Goal: Task Accomplishment & Management: Use online tool/utility

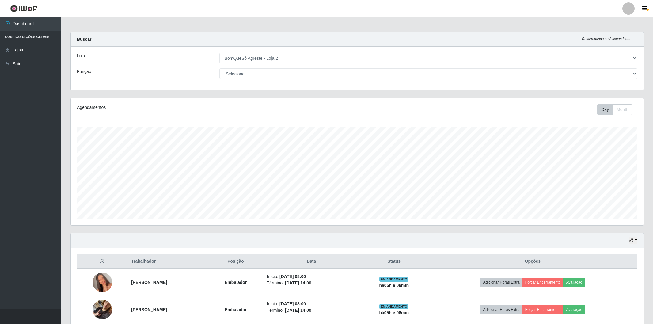
select select "214"
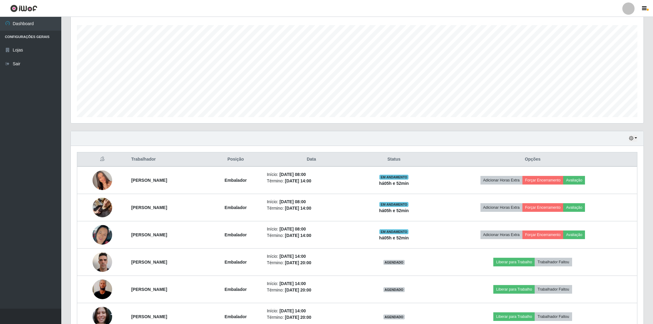
scroll to position [136, 0]
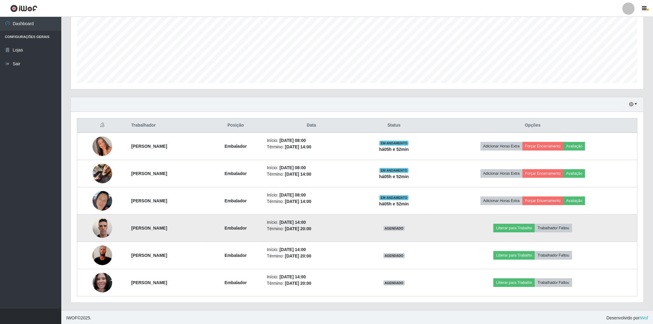
click at [96, 230] on img at bounding box center [102, 228] width 20 height 26
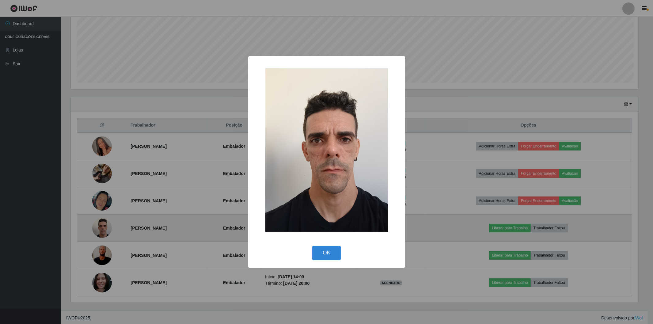
scroll to position [127, 568]
click at [96, 230] on div "× OK Cancel" at bounding box center [327, 162] width 654 height 324
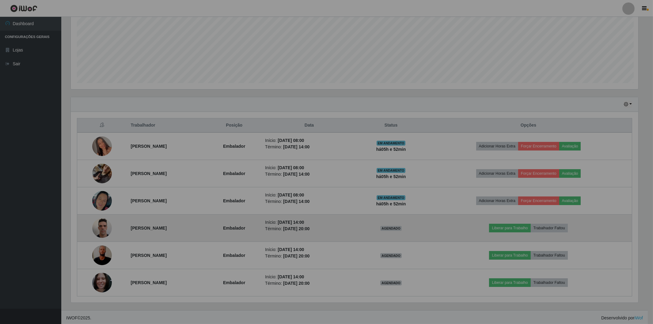
scroll to position [127, 572]
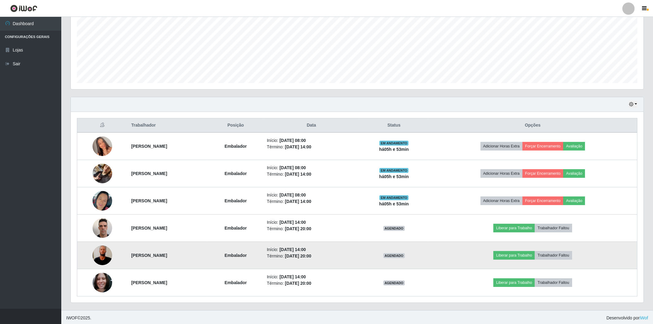
click at [93, 256] on img at bounding box center [102, 254] width 20 height 43
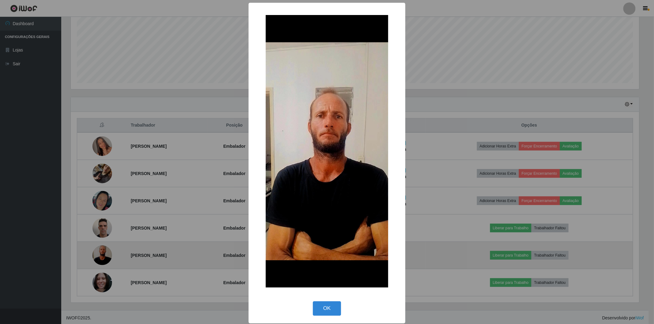
click at [93, 256] on div "× OK Cancel" at bounding box center [327, 162] width 654 height 324
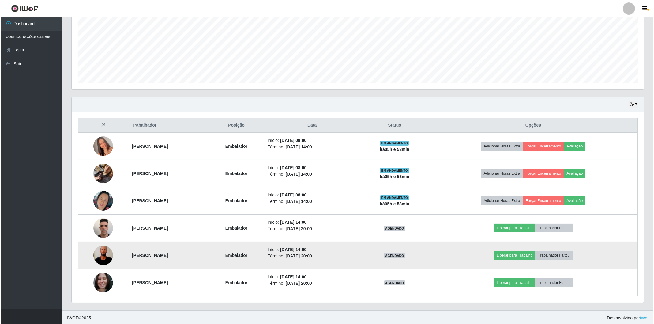
scroll to position [127, 572]
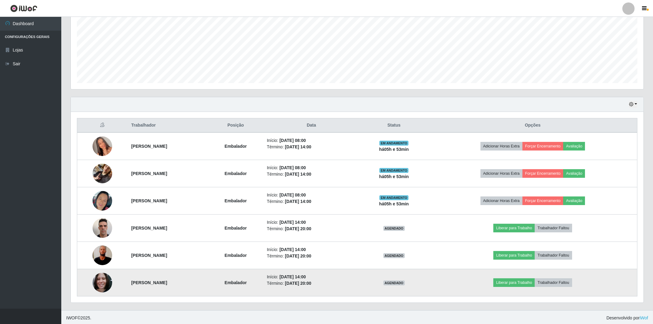
click at [99, 279] on img at bounding box center [102, 282] width 20 height 26
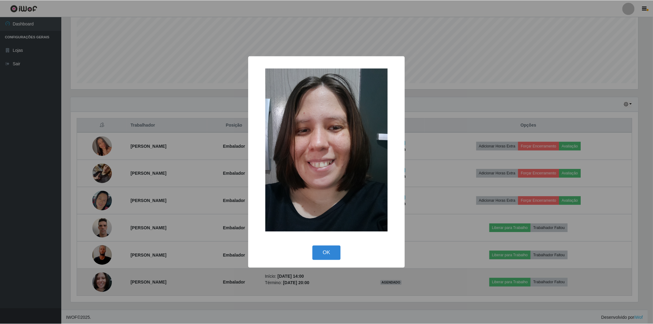
scroll to position [127, 568]
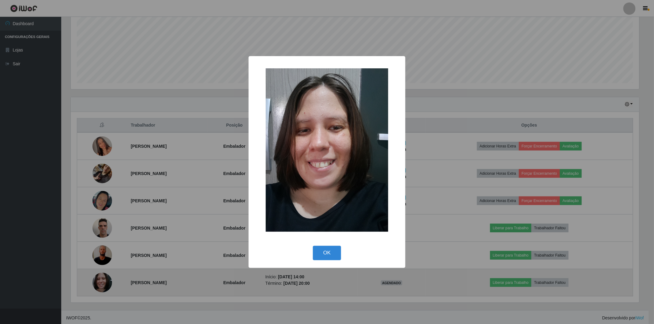
click at [97, 279] on div "× OK Cancel" at bounding box center [327, 162] width 654 height 324
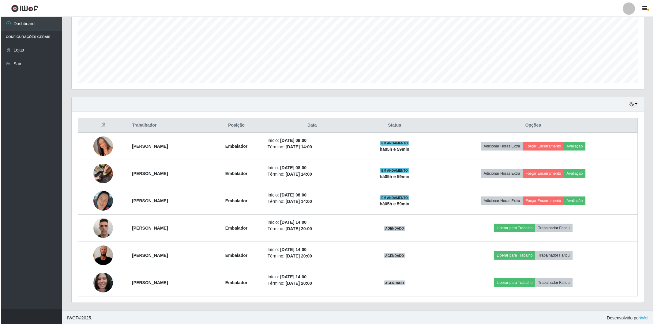
scroll to position [137, 0]
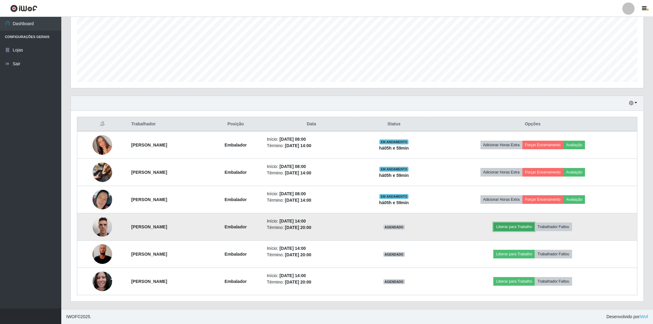
click at [531, 224] on button "Liberar para Trabalho" at bounding box center [513, 226] width 41 height 9
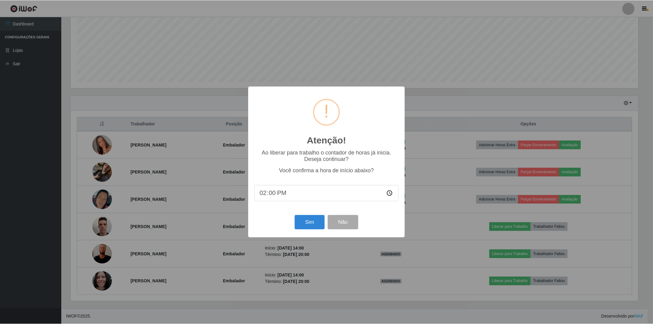
scroll to position [127, 568]
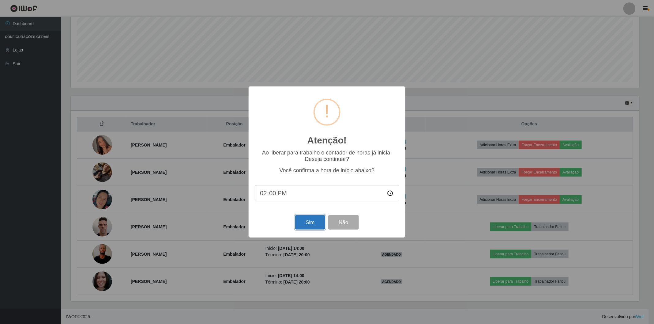
click at [302, 221] on button "Sim" at bounding box center [310, 222] width 30 height 14
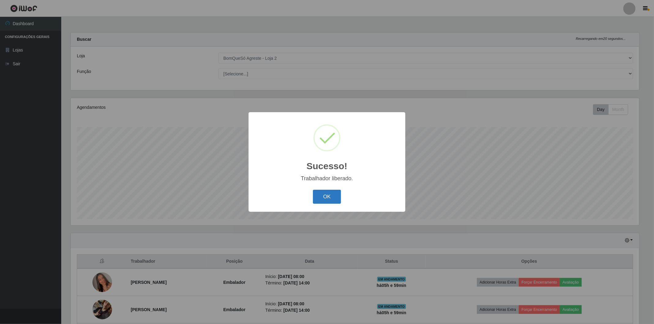
click at [334, 198] on button "OK" at bounding box center [327, 197] width 28 height 14
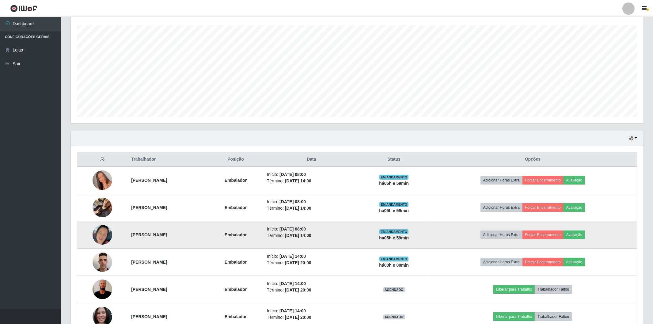
scroll to position [136, 0]
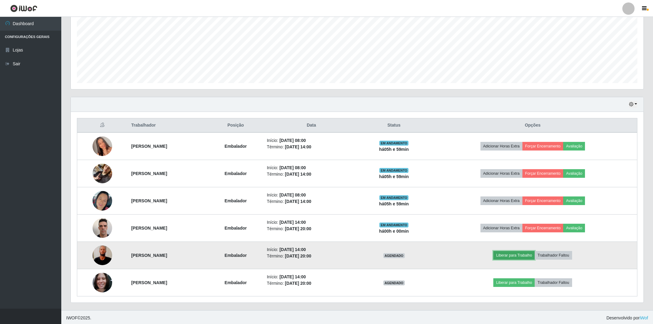
click at [515, 252] on button "Liberar para Trabalho" at bounding box center [513, 255] width 41 height 9
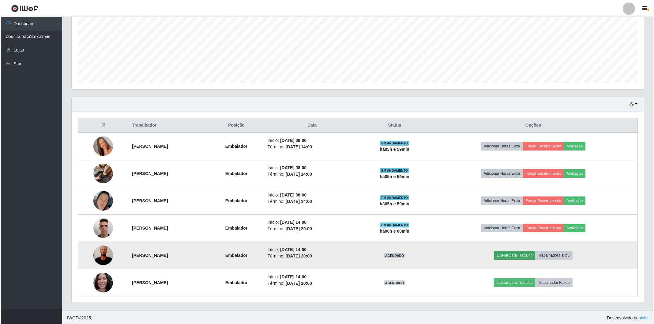
scroll to position [127, 568]
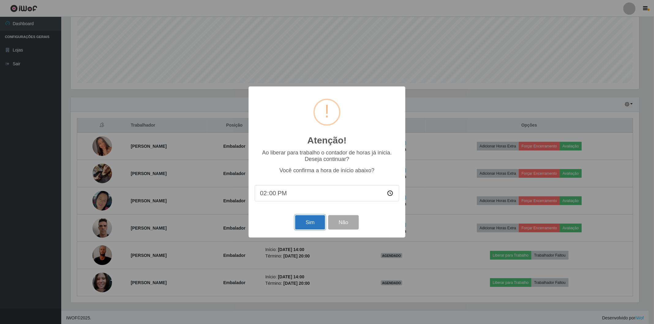
click at [310, 220] on button "Sim" at bounding box center [310, 222] width 30 height 14
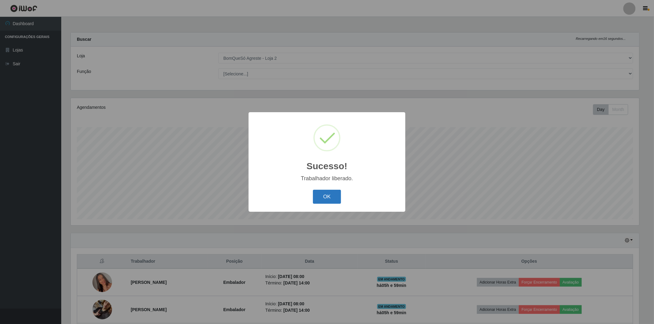
click at [332, 198] on button "OK" at bounding box center [327, 197] width 28 height 14
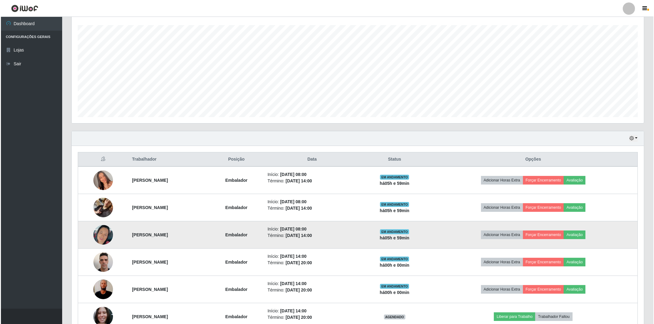
scroll to position [136, 0]
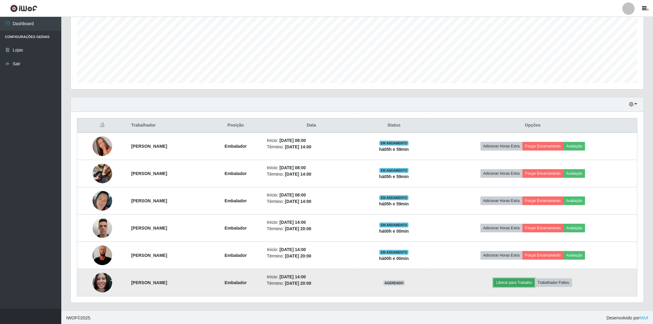
click at [523, 283] on button "Liberar para Trabalho" at bounding box center [513, 282] width 41 height 9
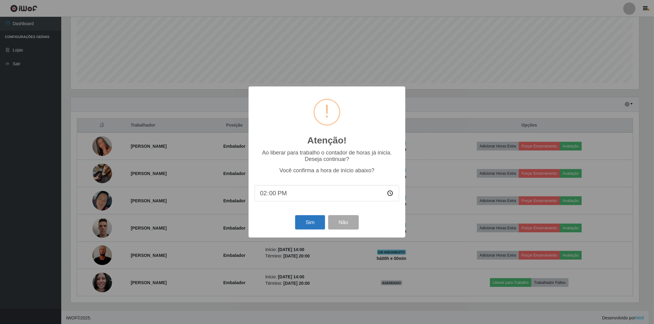
drag, startPoint x: 305, startPoint y: 216, endPoint x: 306, endPoint y: 221, distance: 5.3
click at [305, 217] on div "Sim Não" at bounding box center [327, 221] width 145 height 17
click at [310, 225] on button "Sim" at bounding box center [310, 222] width 30 height 14
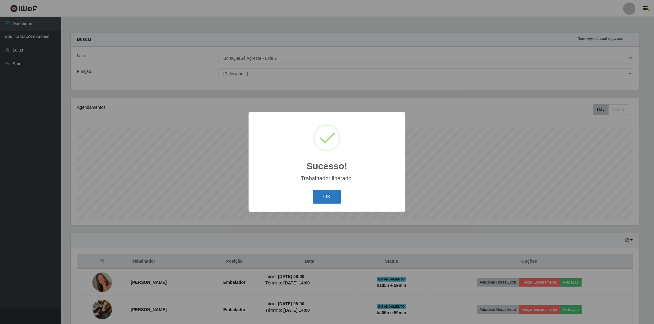
click at [319, 193] on button "OK" at bounding box center [327, 197] width 28 height 14
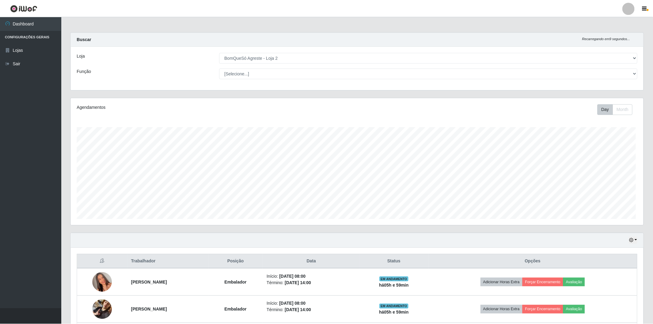
scroll to position [0, 0]
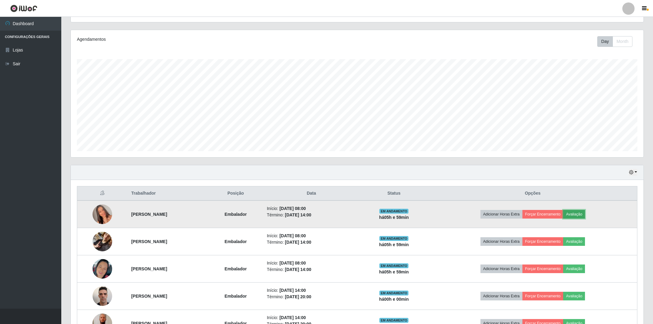
click at [585, 214] on button "Avaliação" at bounding box center [574, 214] width 22 height 9
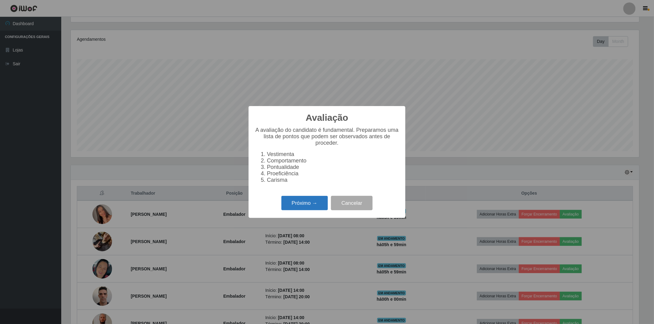
click at [308, 202] on button "Próximo →" at bounding box center [304, 203] width 47 height 14
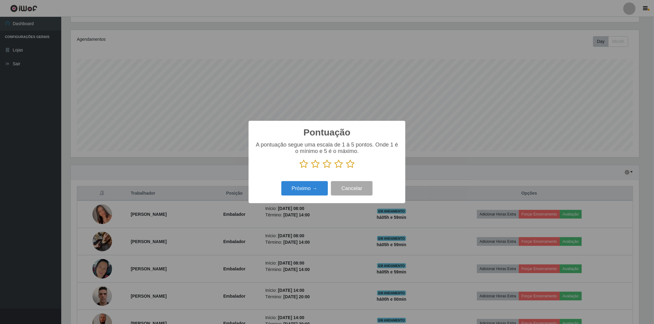
click at [349, 165] on icon at bounding box center [350, 163] width 9 height 9
click at [346, 168] on input "radio" at bounding box center [346, 168] width 0 height 0
click at [300, 189] on button "Próximo →" at bounding box center [304, 188] width 47 height 14
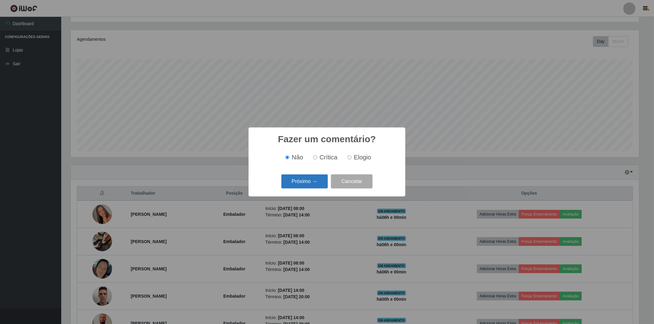
click at [302, 182] on button "Próximo →" at bounding box center [304, 181] width 47 height 14
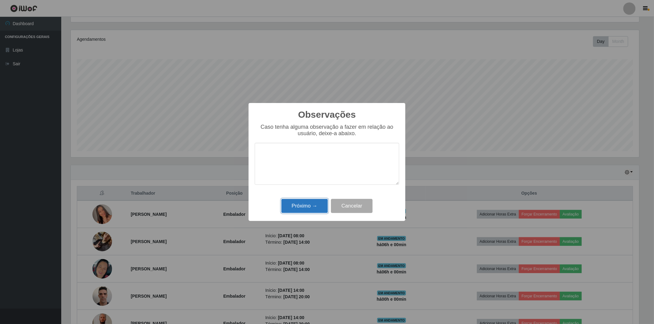
click at [307, 206] on button "Próximo →" at bounding box center [304, 206] width 47 height 14
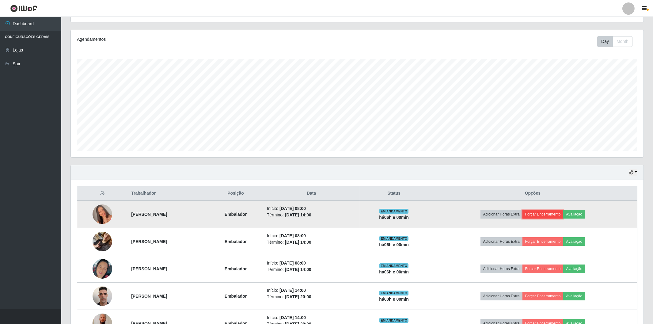
click at [552, 213] on button "Forçar Encerramento" at bounding box center [542, 214] width 41 height 9
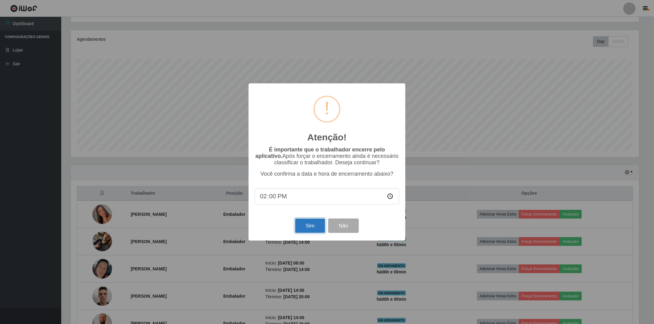
click at [312, 223] on button "Sim" at bounding box center [310, 225] width 30 height 14
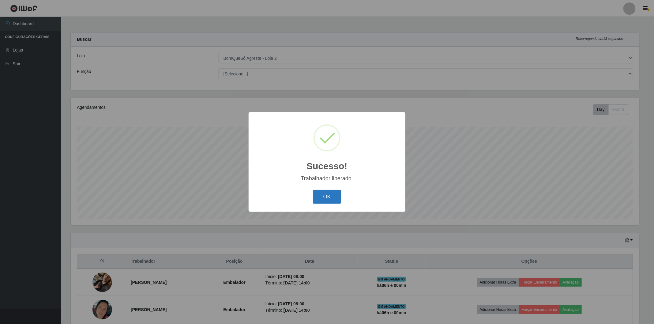
click at [327, 195] on button "OK" at bounding box center [327, 197] width 28 height 14
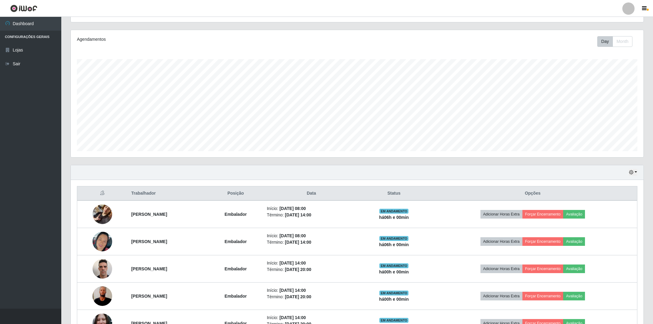
scroll to position [110, 0]
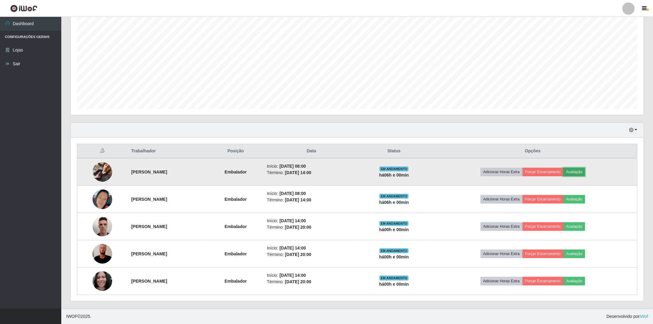
click at [585, 172] on button "Avaliação" at bounding box center [574, 172] width 22 height 9
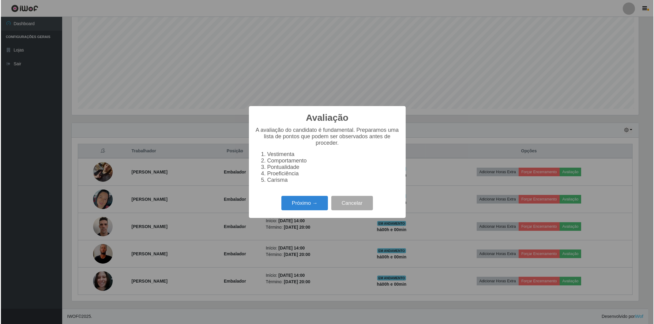
scroll to position [127, 568]
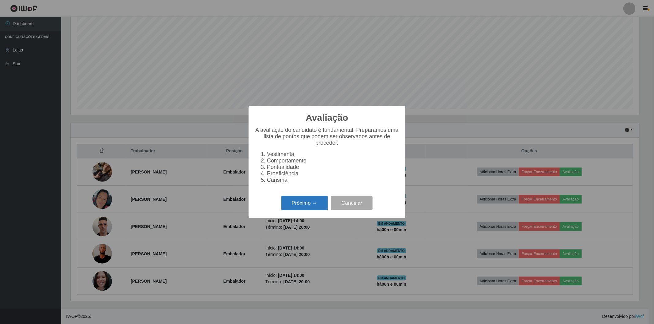
click at [315, 209] on button "Próximo →" at bounding box center [304, 203] width 47 height 14
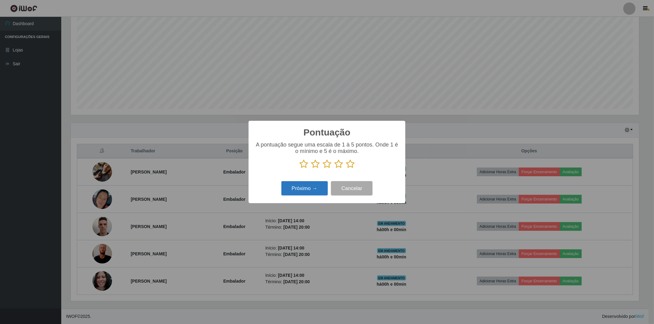
click at [293, 189] on button "Próximo →" at bounding box center [304, 188] width 47 height 14
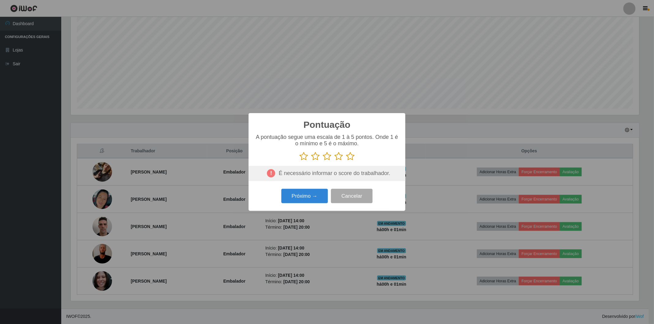
click at [348, 160] on icon at bounding box center [350, 156] width 9 height 9
click at [346, 161] on input "radio" at bounding box center [346, 161] width 0 height 0
drag, startPoint x: 341, startPoint y: 155, endPoint x: 337, endPoint y: 161, distance: 7.8
click at [339, 157] on icon at bounding box center [338, 156] width 9 height 9
click at [334, 161] on input "radio" at bounding box center [334, 161] width 0 height 0
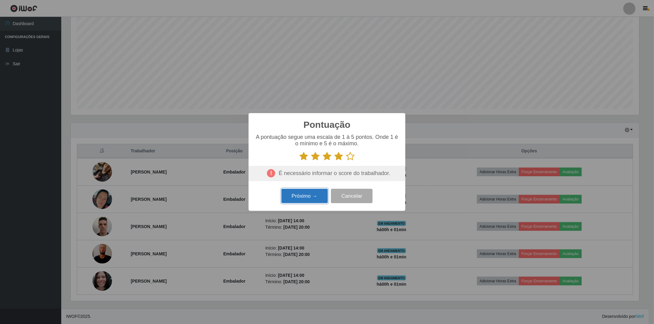
click at [317, 191] on button "Próximo →" at bounding box center [304, 196] width 47 height 14
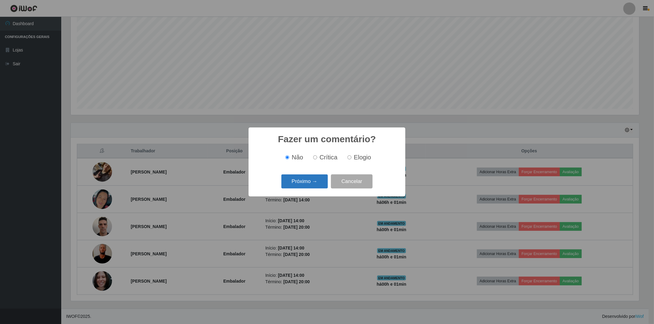
click at [316, 180] on button "Próximo →" at bounding box center [304, 181] width 47 height 14
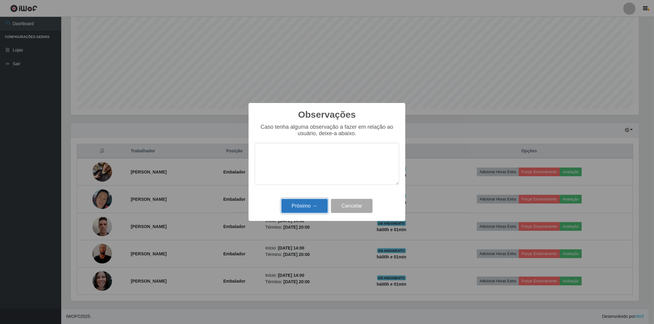
click at [321, 209] on button "Próximo →" at bounding box center [304, 206] width 47 height 14
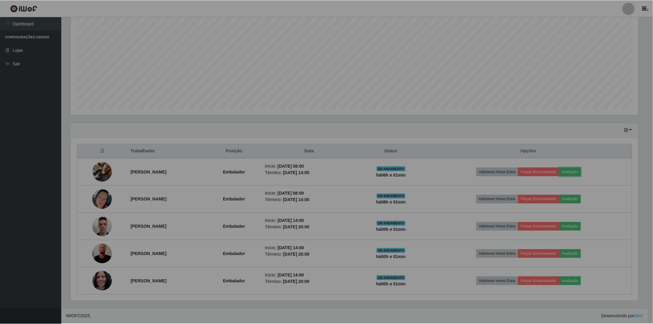
scroll to position [127, 572]
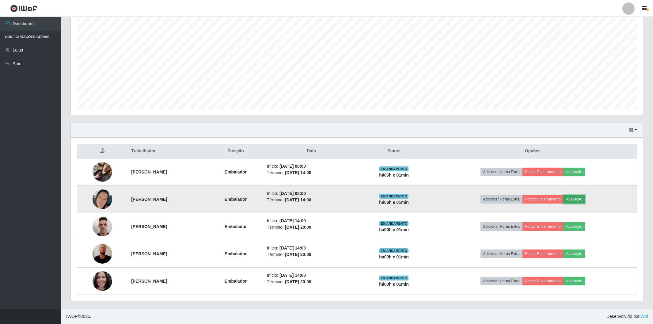
click at [585, 196] on button "Avaliação" at bounding box center [574, 199] width 22 height 9
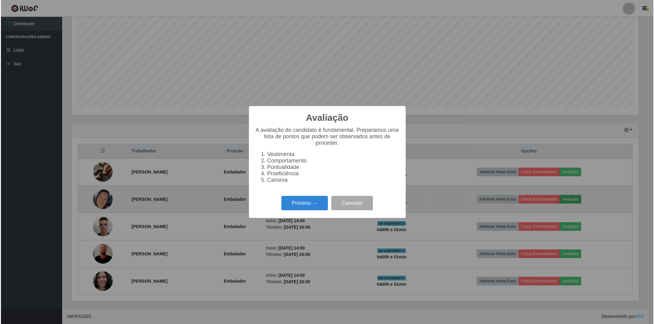
scroll to position [127, 568]
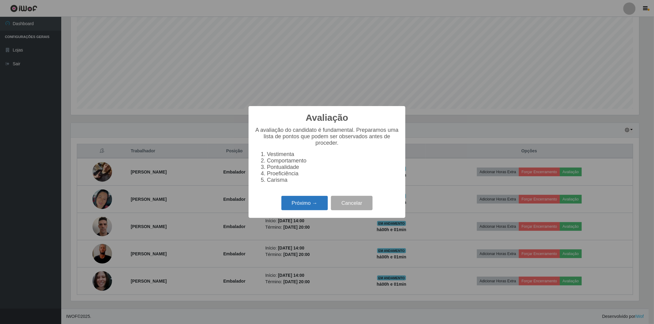
click at [309, 198] on button "Próximo →" at bounding box center [304, 203] width 47 height 14
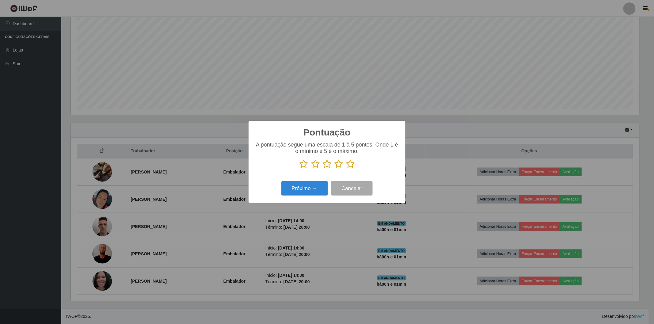
click at [350, 161] on icon at bounding box center [350, 163] width 9 height 9
click at [346, 168] on input "radio" at bounding box center [346, 168] width 0 height 0
click at [319, 188] on button "Próximo →" at bounding box center [304, 188] width 47 height 14
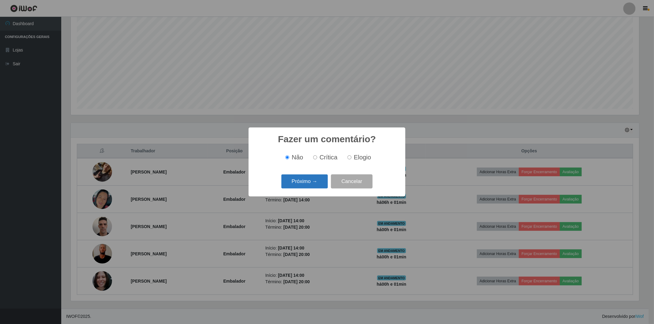
click at [319, 179] on button "Próximo →" at bounding box center [304, 181] width 47 height 14
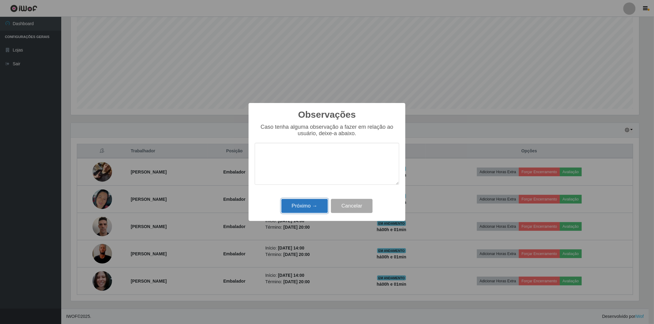
click at [308, 204] on button "Próximo →" at bounding box center [304, 206] width 47 height 14
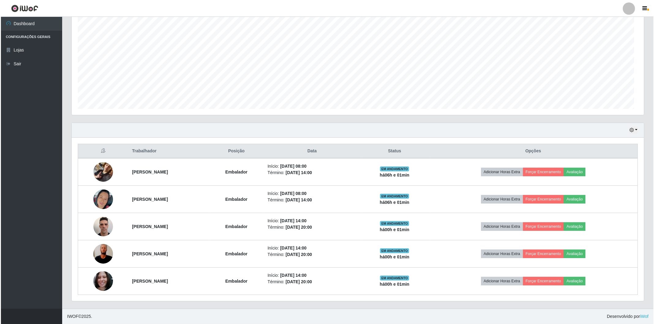
scroll to position [127, 572]
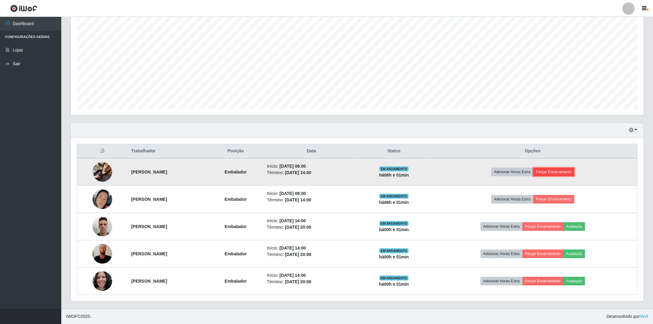
click at [568, 172] on button "Forçar Encerramento" at bounding box center [553, 172] width 41 height 9
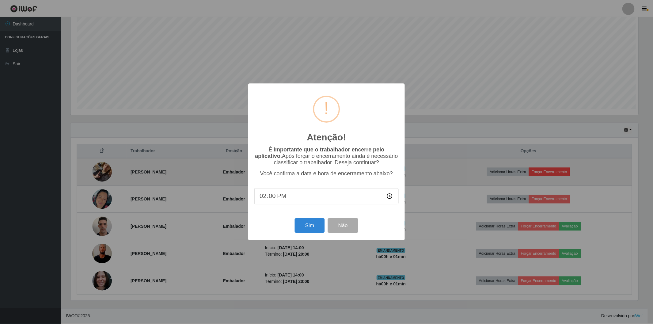
scroll to position [127, 568]
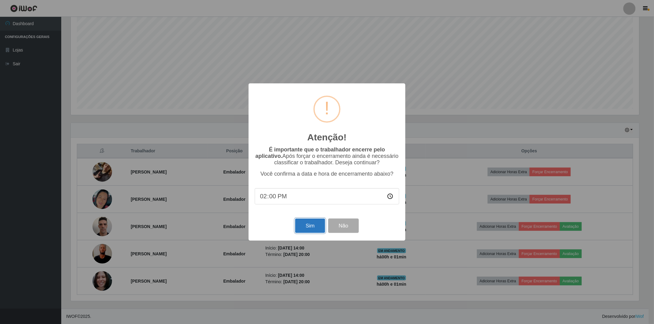
click at [311, 227] on button "Sim" at bounding box center [310, 225] width 30 height 14
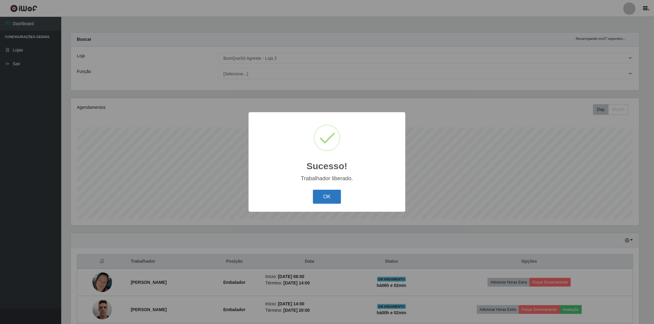
click at [327, 191] on button "OK" at bounding box center [327, 197] width 28 height 14
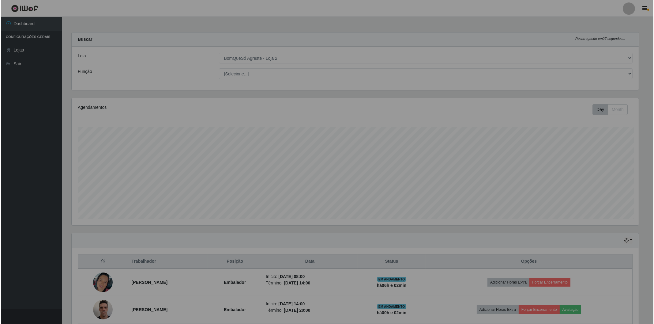
scroll to position [127, 572]
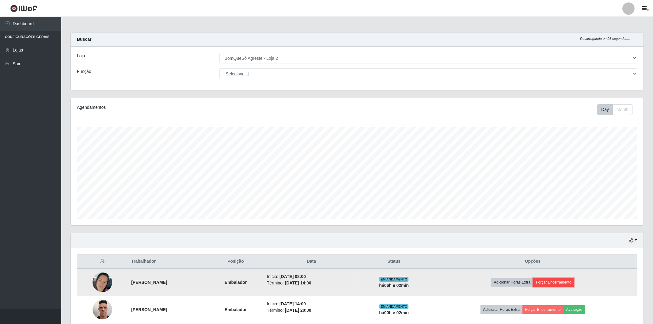
click at [571, 282] on button "Forçar Encerramento" at bounding box center [553, 282] width 41 height 9
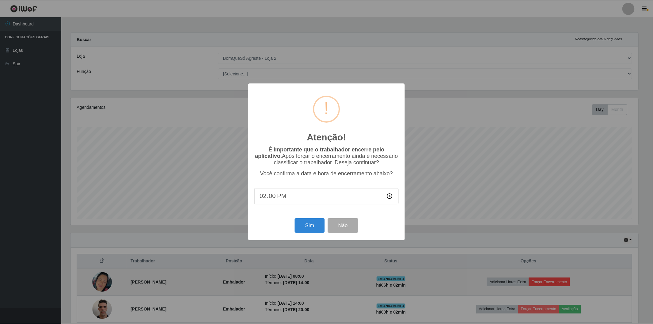
scroll to position [127, 568]
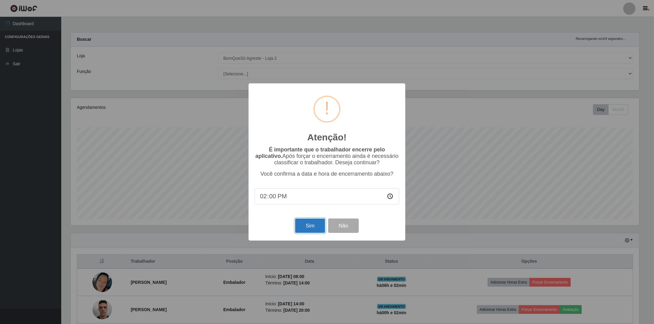
click at [306, 224] on button "Sim" at bounding box center [310, 225] width 30 height 14
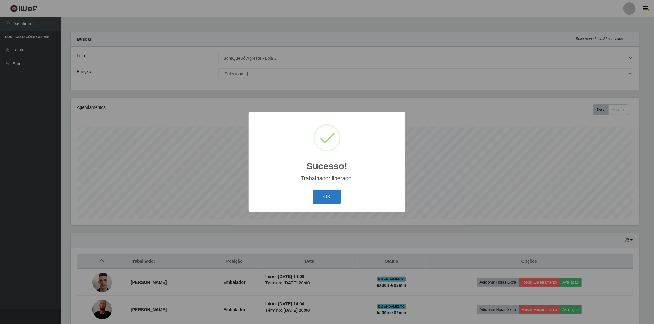
click at [330, 200] on button "OK" at bounding box center [327, 197] width 28 height 14
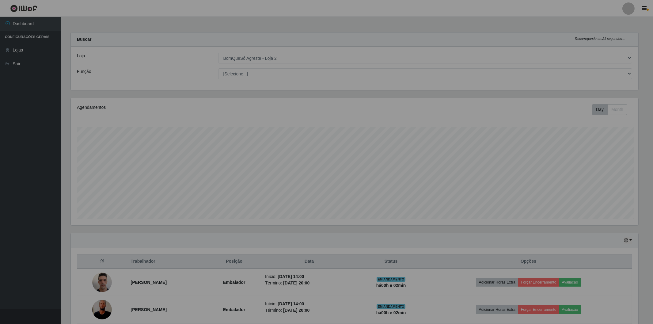
scroll to position [127, 572]
